Goal: Use online tool/utility: Utilize a website feature to perform a specific function

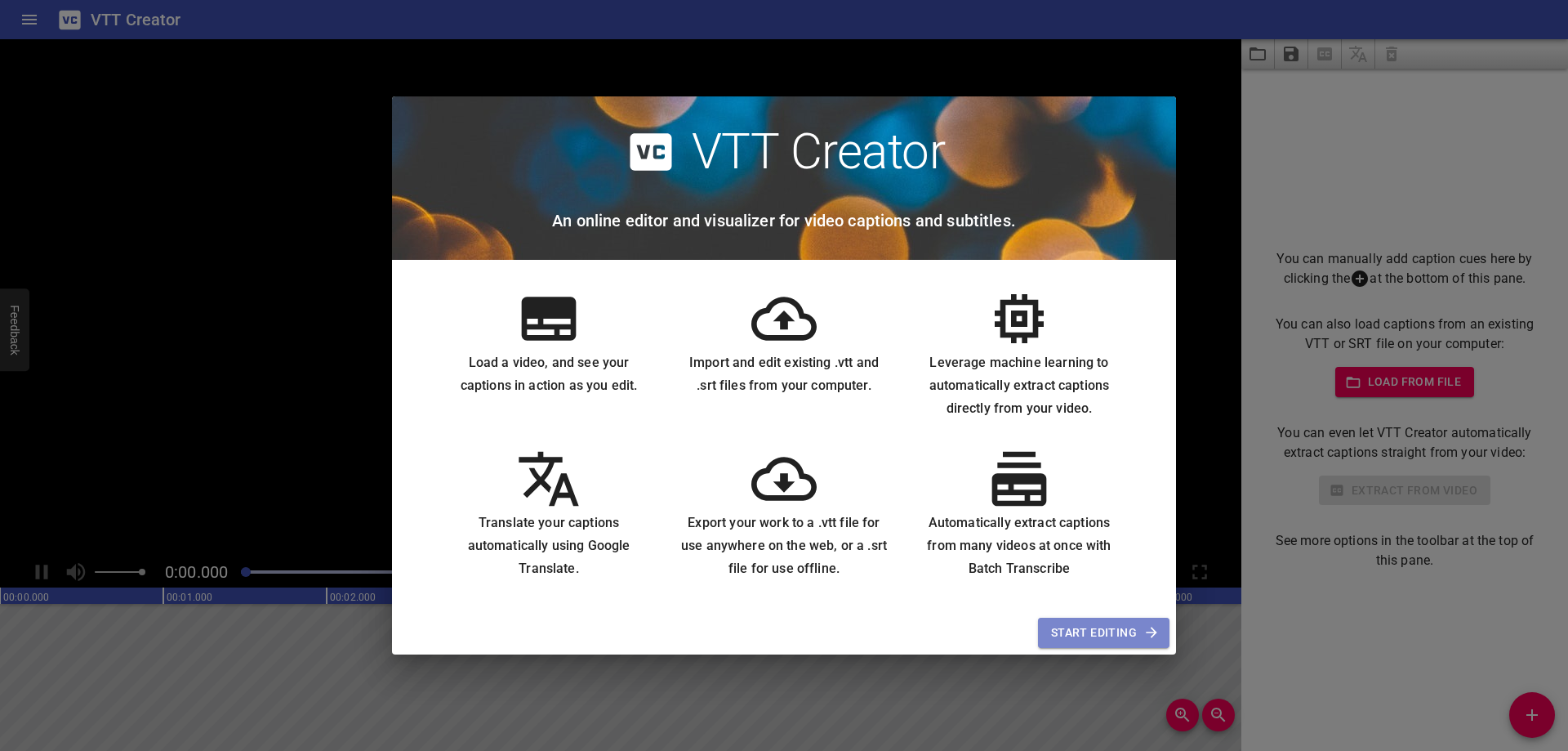
click at [1066, 633] on span "Start Editing" at bounding box center [1104, 632] width 105 height 20
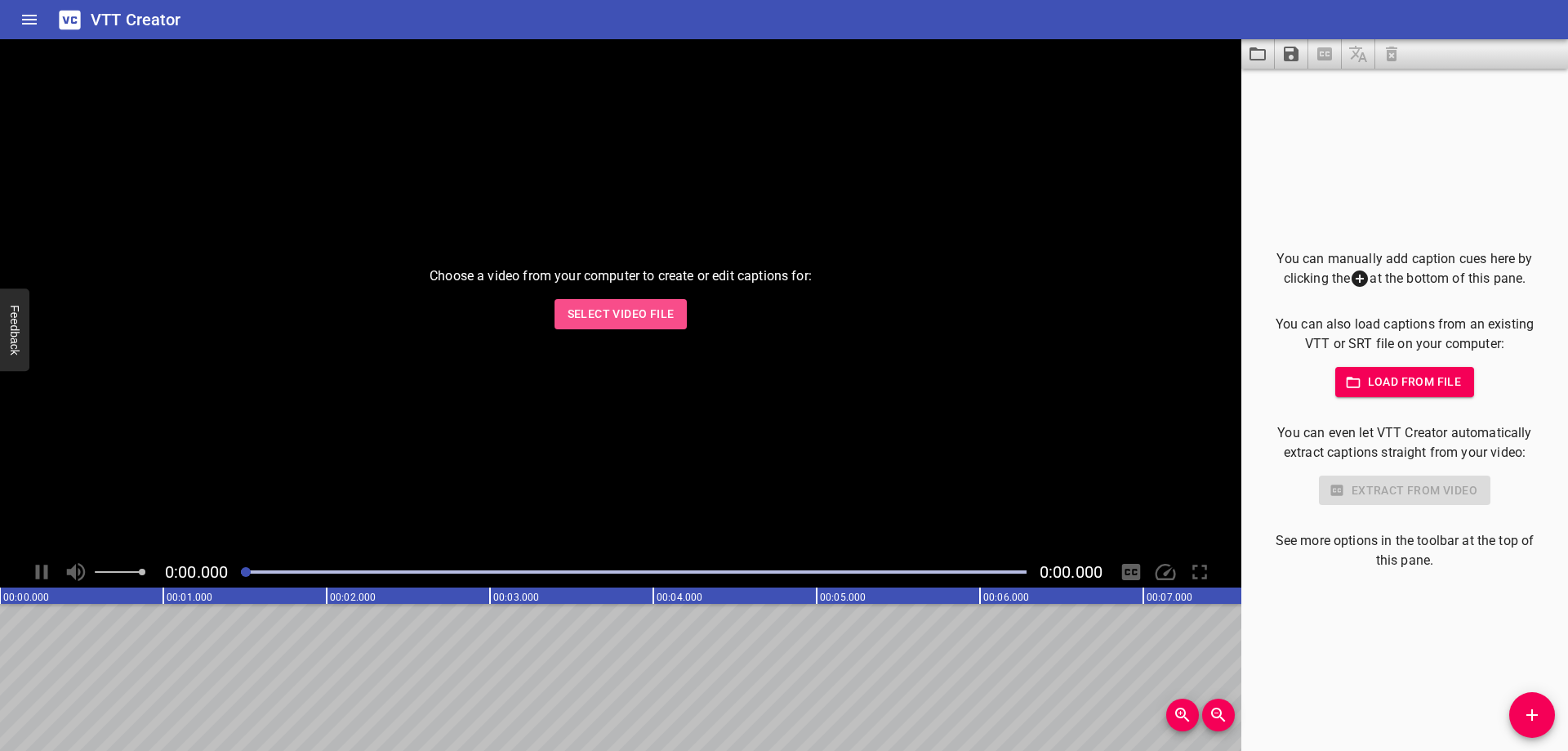
click at [644, 313] on span "Select Video File" at bounding box center [621, 313] width 107 height 20
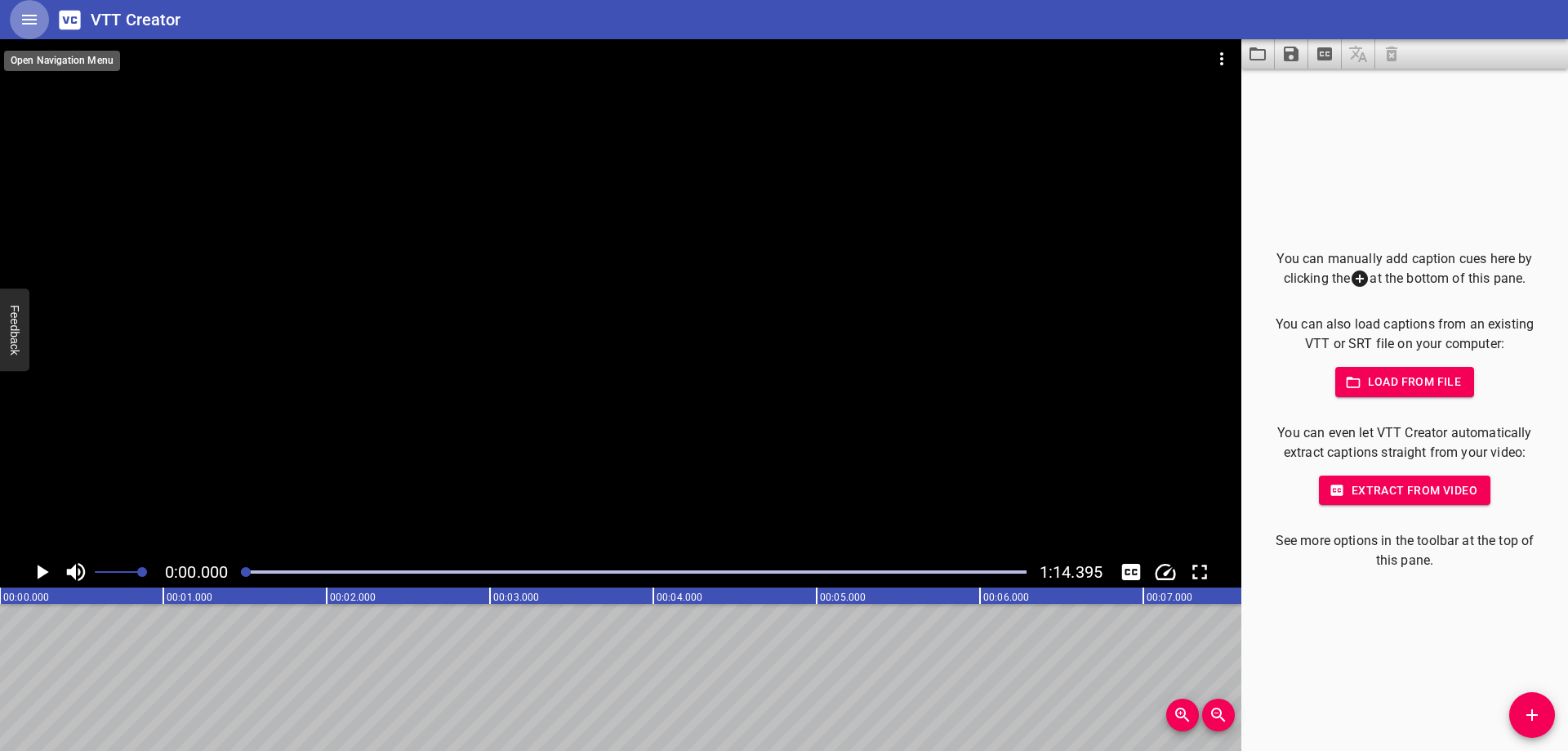
click at [30, 23] on icon "Home" at bounding box center [29, 19] width 15 height 10
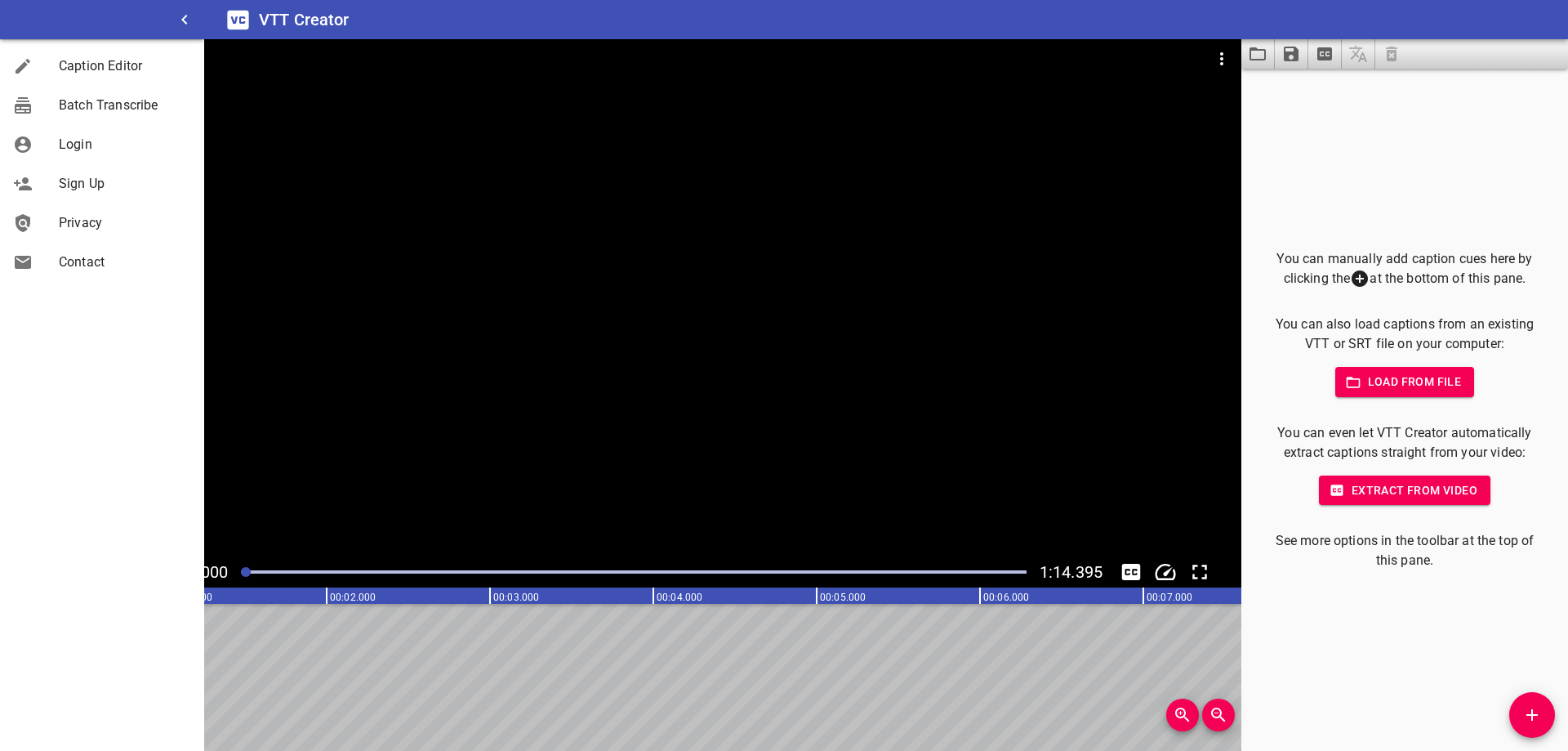
click at [1074, 433] on div at bounding box center [621, 297] width 1241 height 517
click at [628, 344] on div at bounding box center [621, 297] width 1241 height 517
click at [181, 18] on icon "button" at bounding box center [185, 19] width 19 height 19
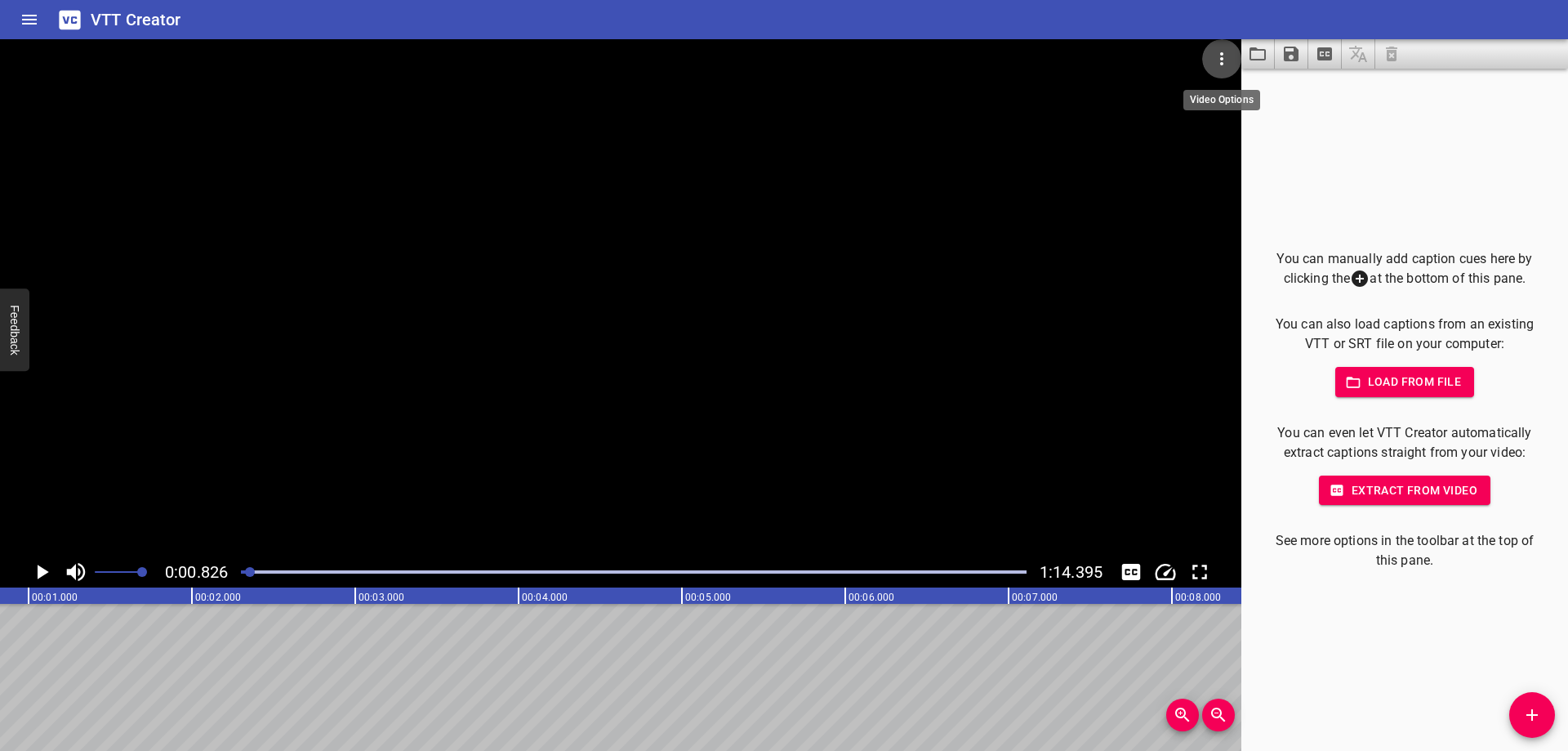
click at [1219, 66] on icon "Video Options" at bounding box center [1222, 58] width 19 height 19
click at [1182, 255] on div at bounding box center [784, 376] width 1568 height 751
click at [1322, 54] on icon "Extract captions from video" at bounding box center [1324, 54] width 15 height 13
